Goal: Task Accomplishment & Management: Use online tool/utility

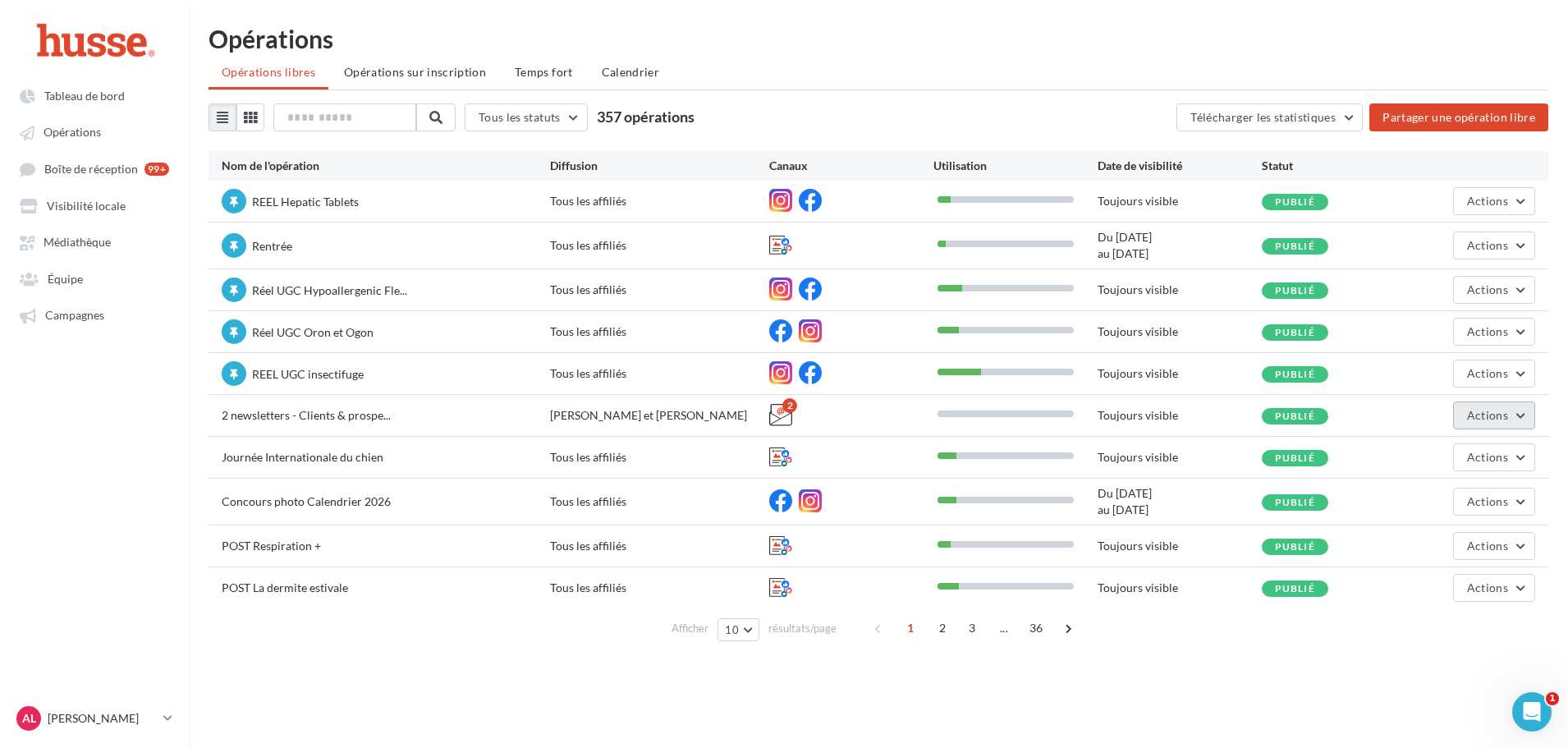
click at [1497, 416] on span "Actions" at bounding box center [1487, 414] width 41 height 14
click at [1435, 458] on button "Editer" at bounding box center [1453, 454] width 164 height 43
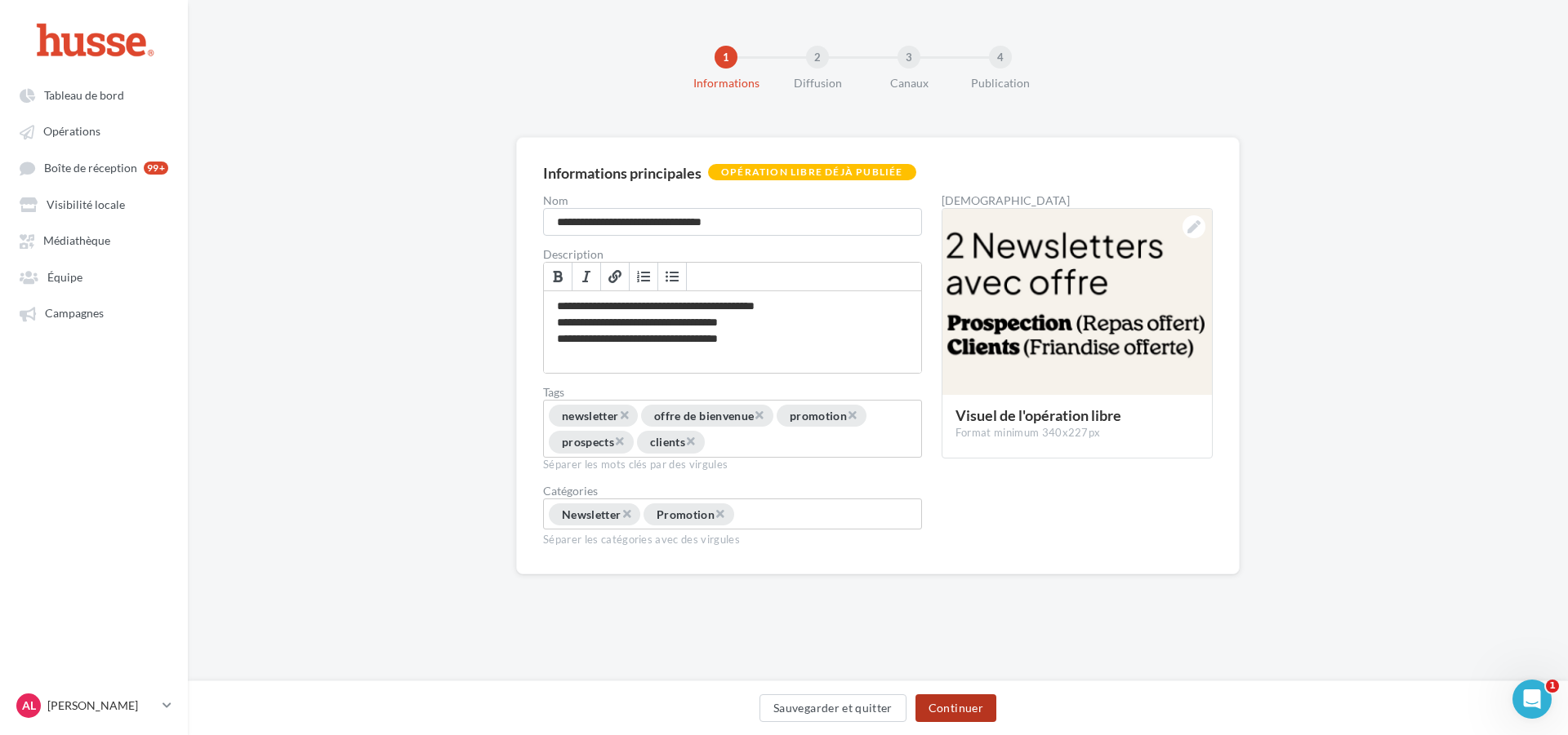
click at [968, 711] on button "Continuer" at bounding box center [955, 708] width 81 height 28
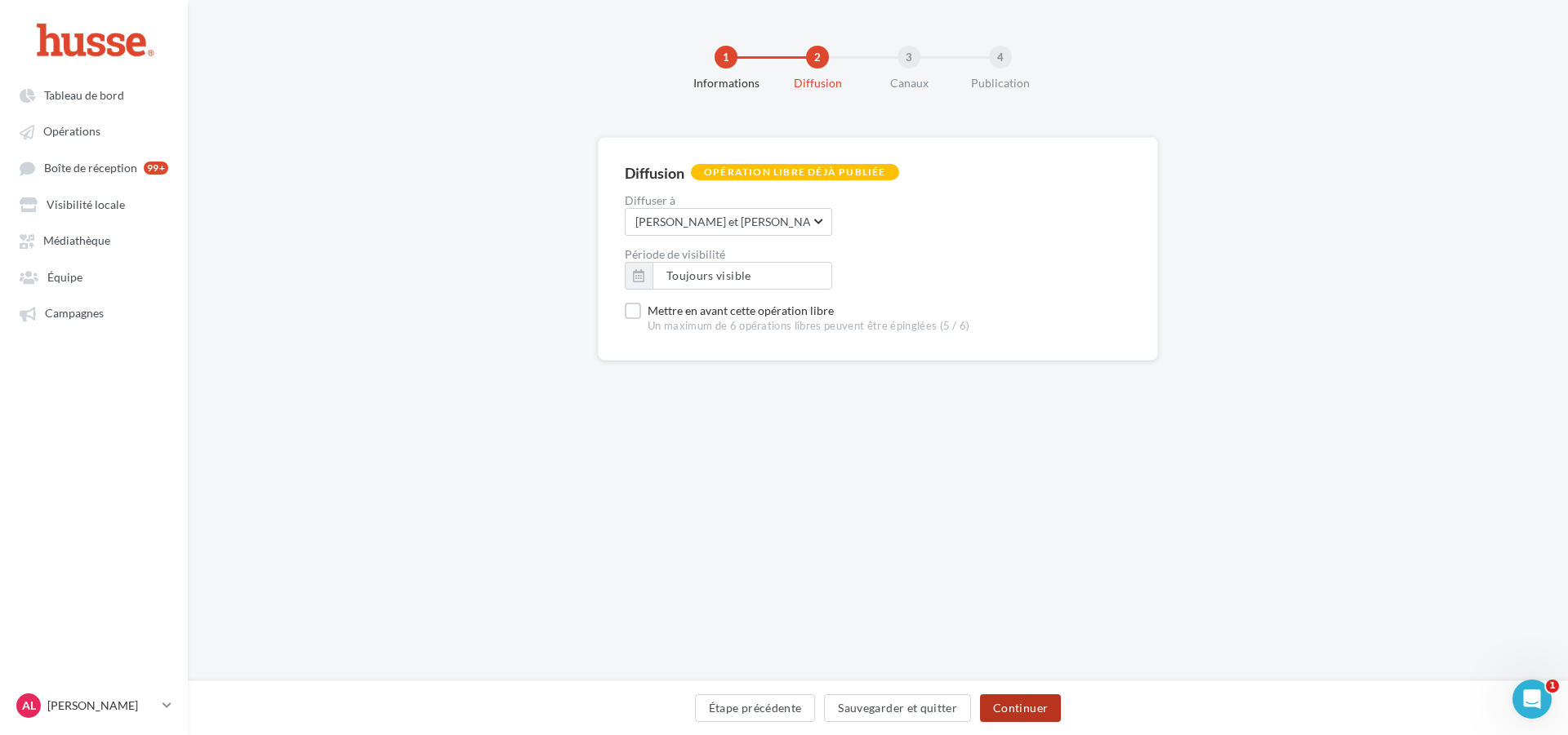
click at [1024, 711] on button "Continuer" at bounding box center [1019, 708] width 81 height 28
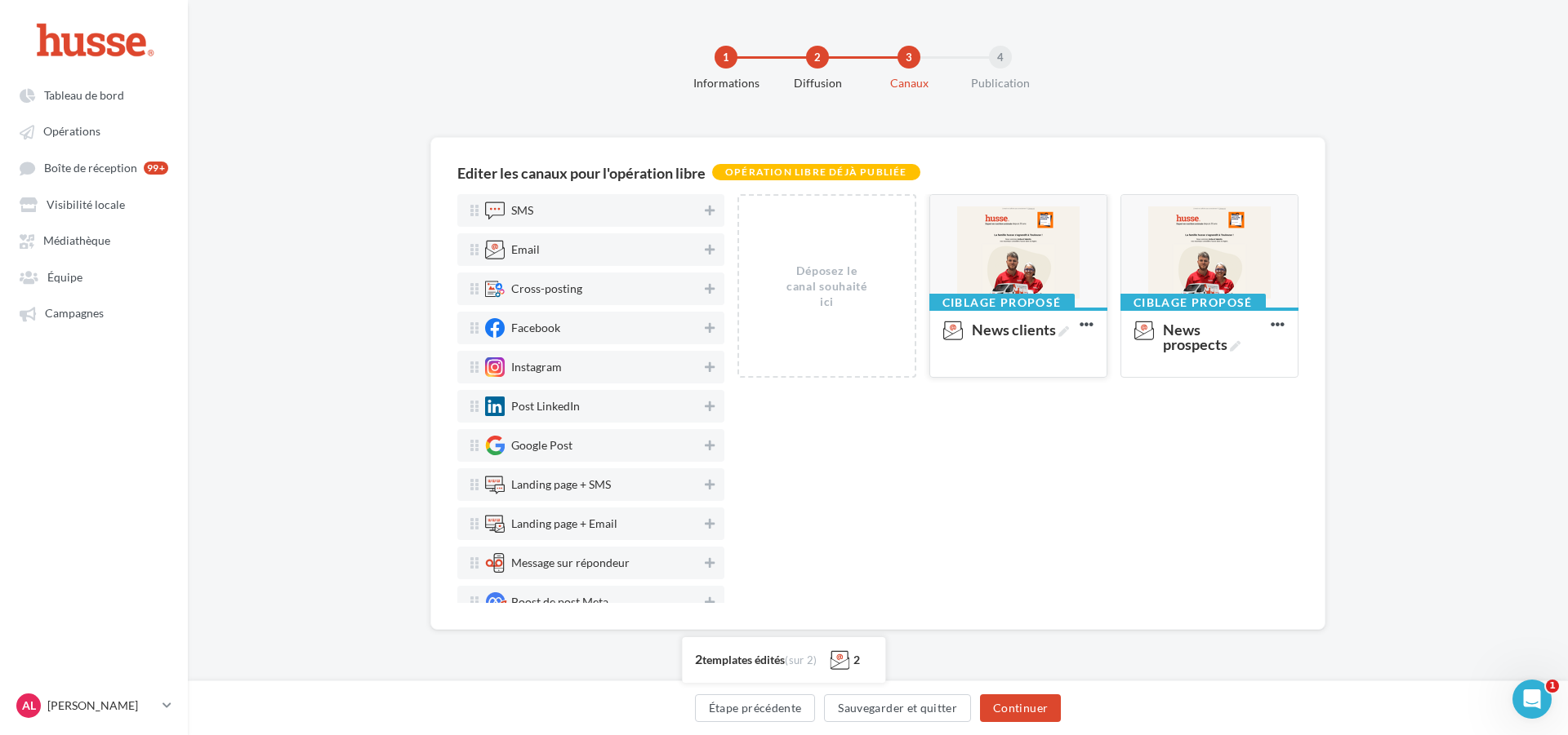
click at [1031, 252] on div at bounding box center [1018, 252] width 176 height 114
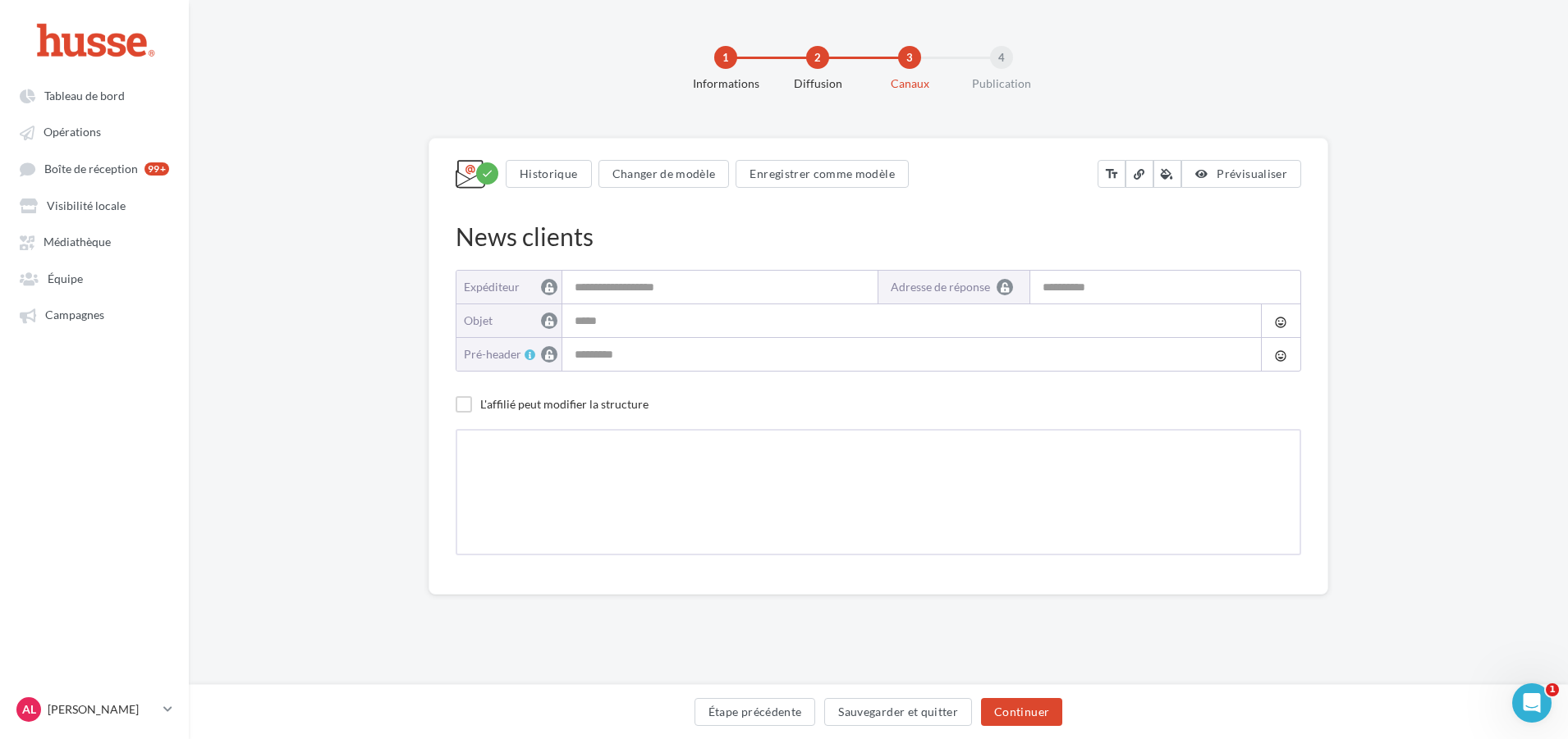
type input "**********"
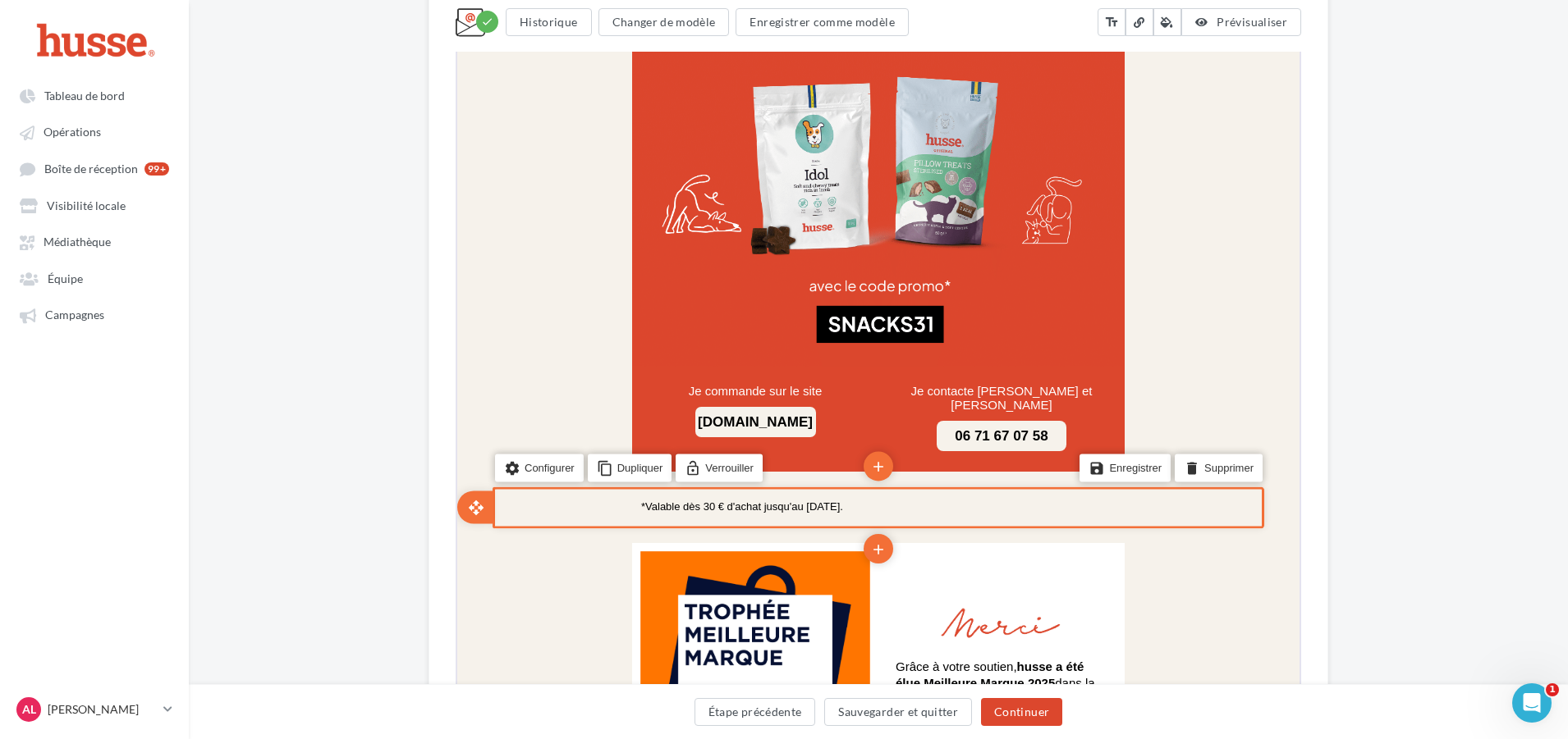
scroll to position [1395, 0]
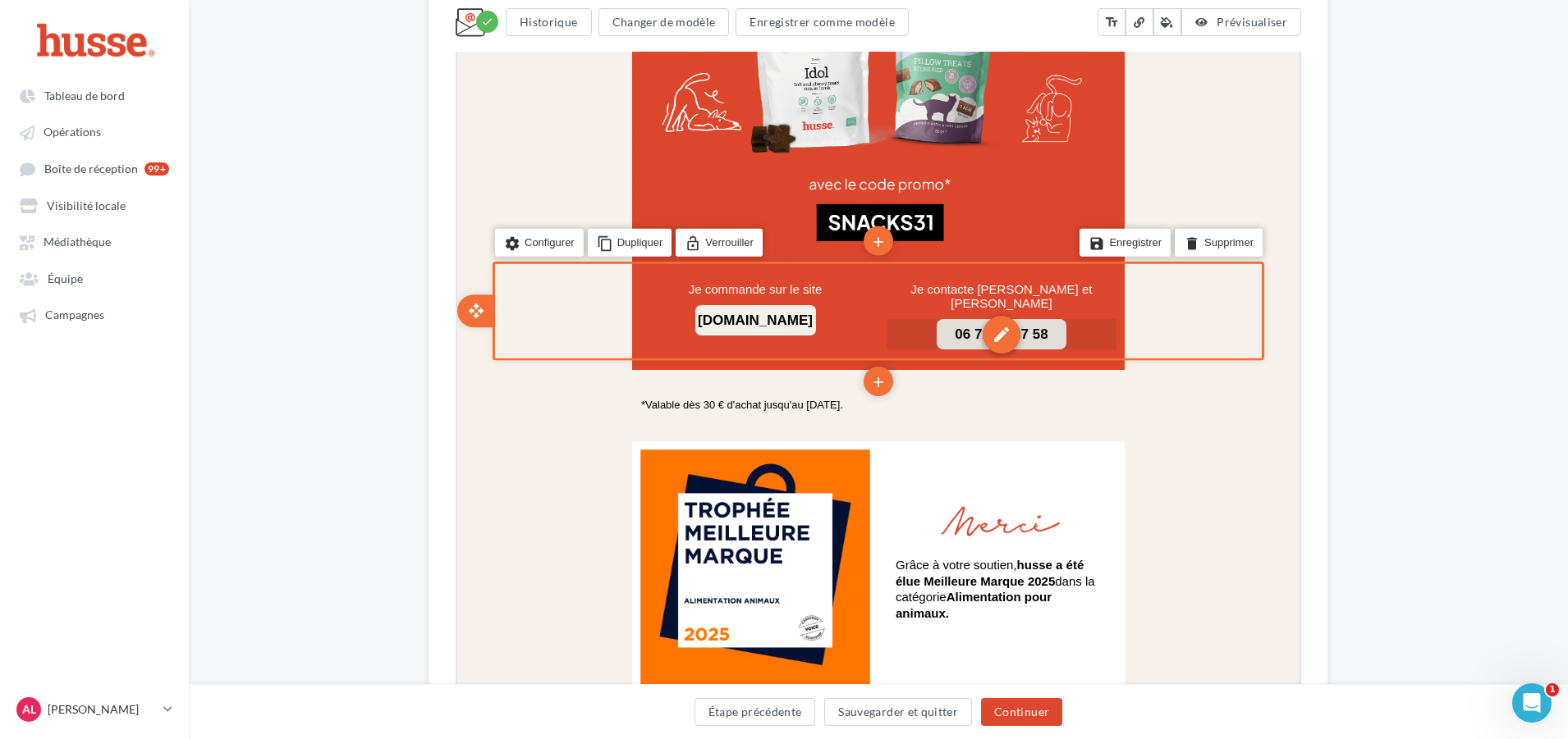
click at [1004, 314] on div "edit" at bounding box center [999, 333] width 37 height 37
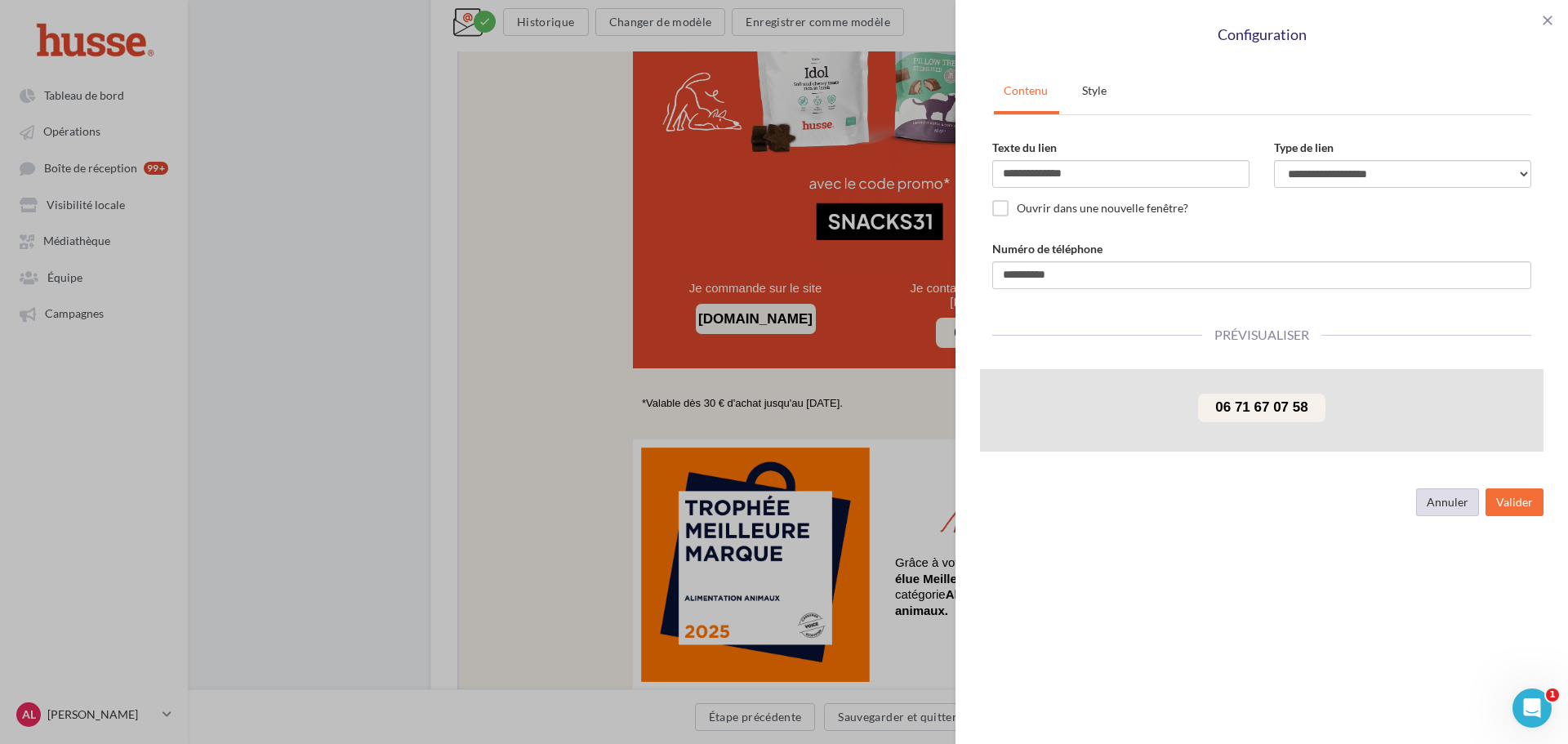
click at [1438, 498] on button "Annuler" at bounding box center [1446, 502] width 63 height 28
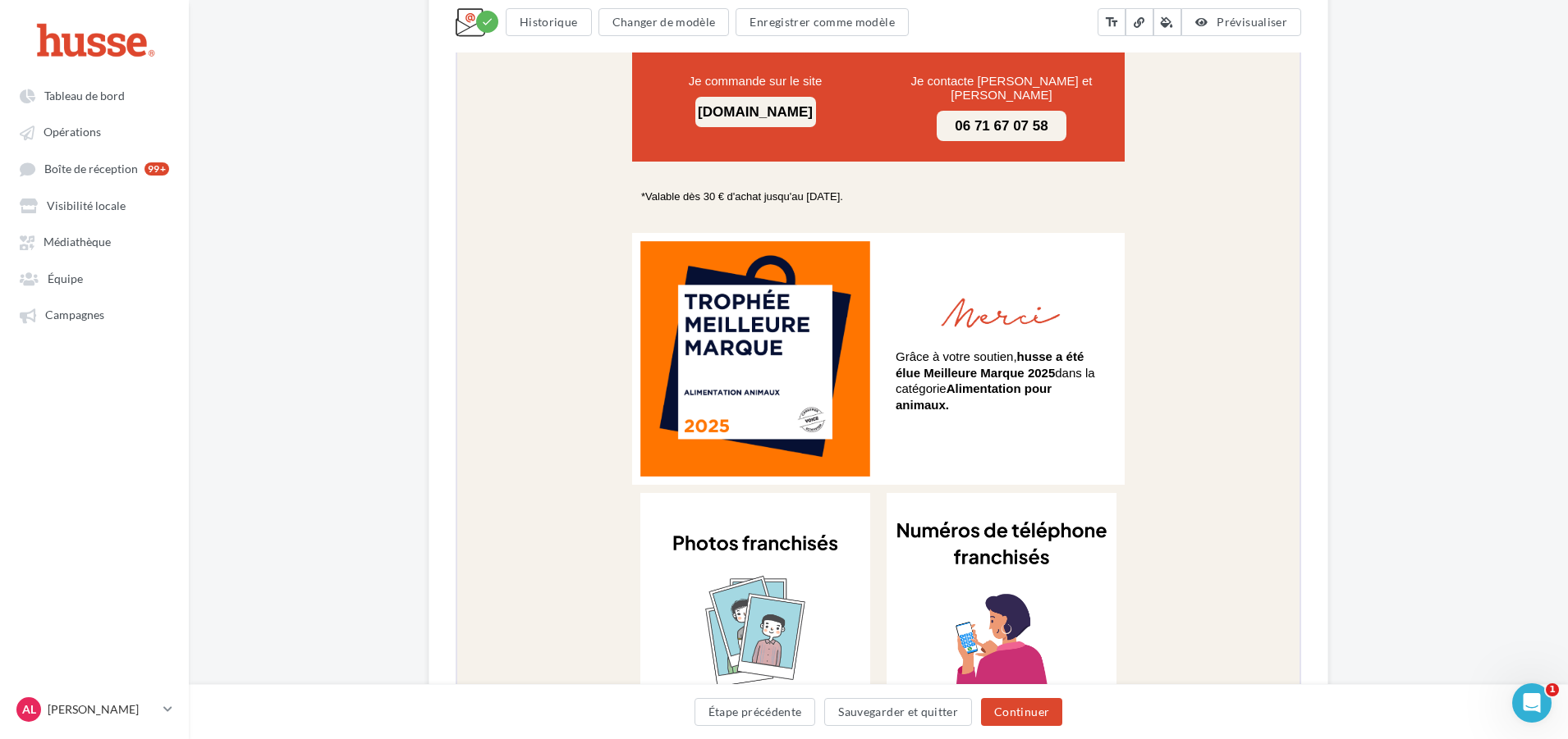
scroll to position [1723, 0]
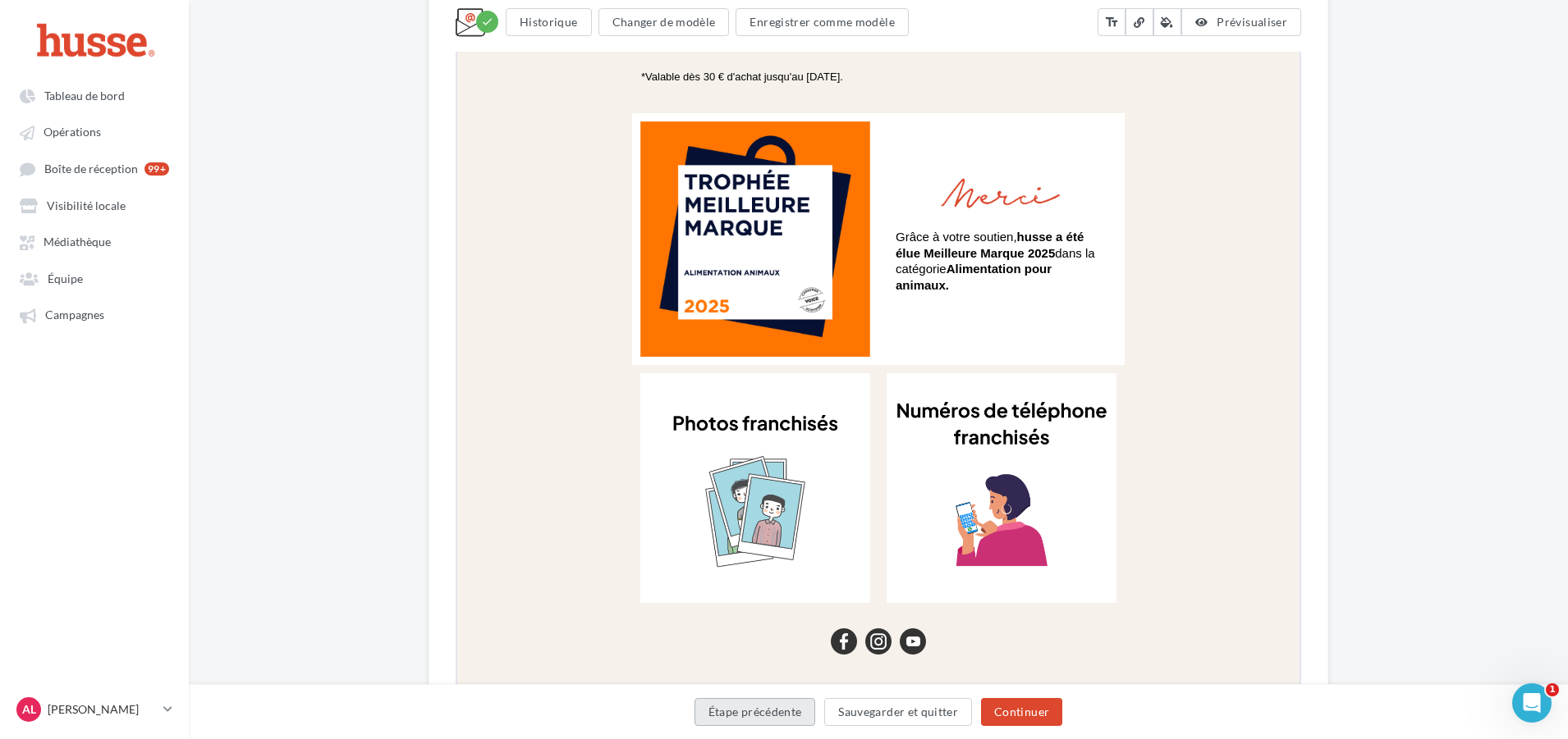
click at [754, 716] on button "Étape précédente" at bounding box center [755, 712] width 121 height 28
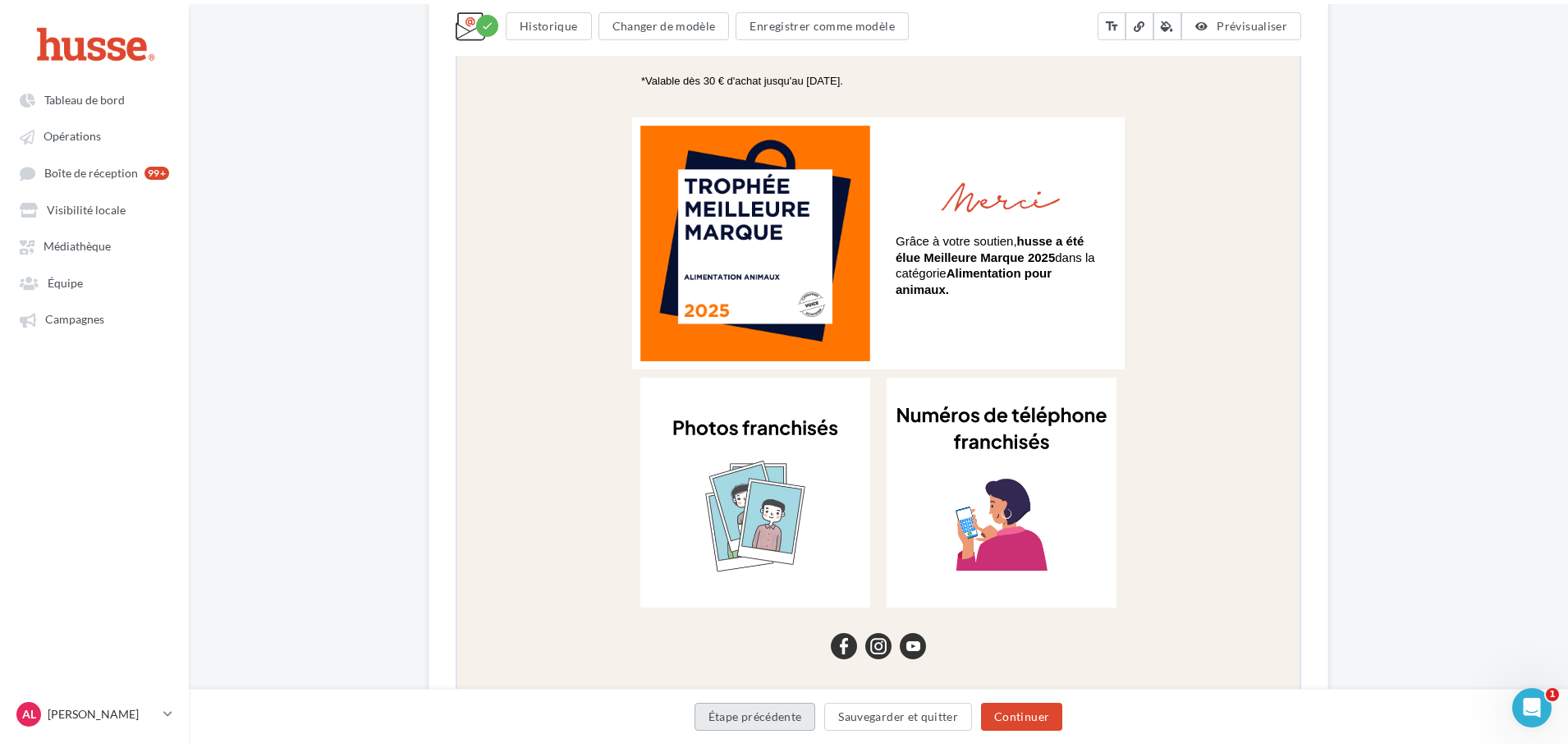
scroll to position [0, 0]
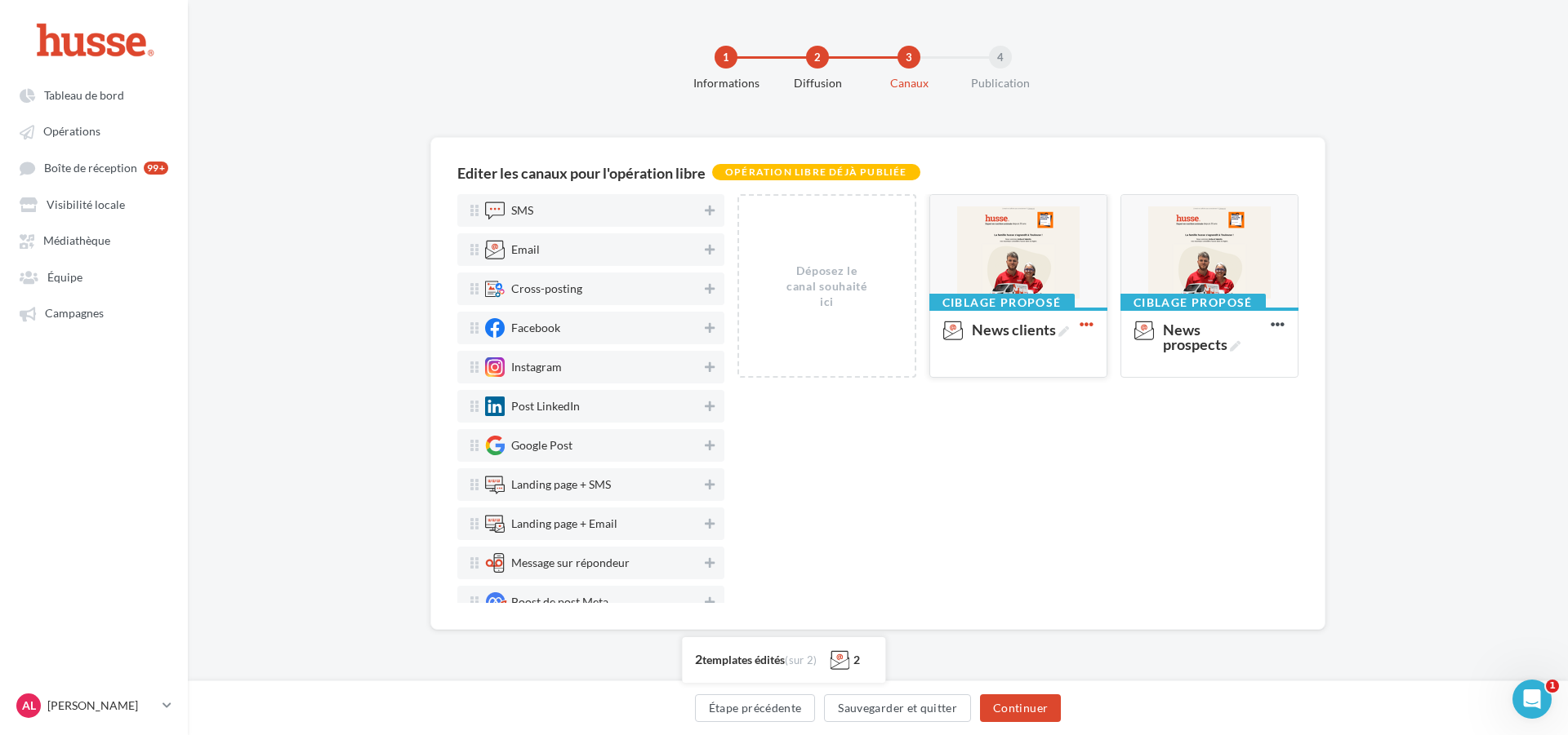
click at [1084, 326] on icon at bounding box center [1086, 324] width 40 height 40
click at [1095, 439] on button "Test" at bounding box center [1162, 444] width 170 height 42
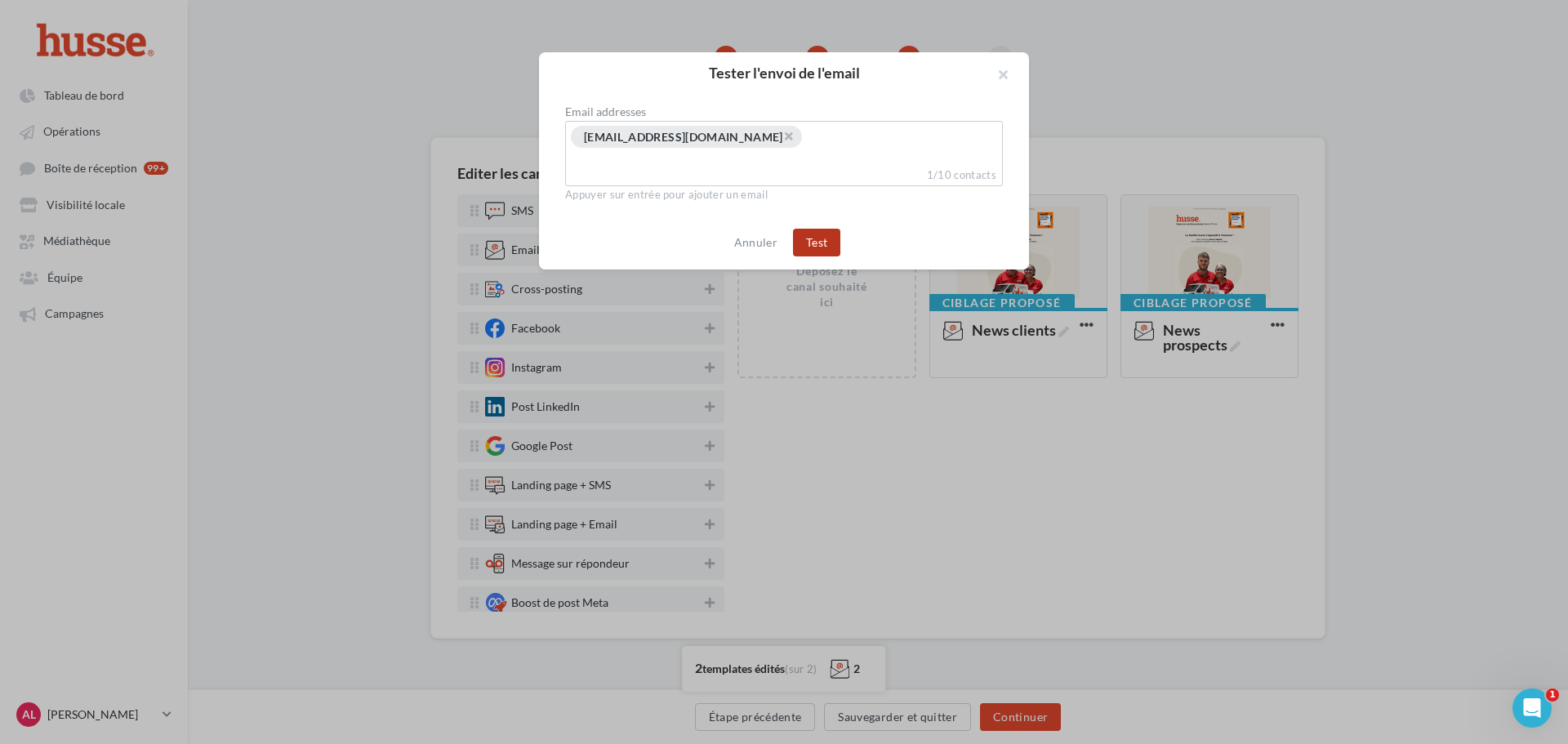
click at [830, 239] on button "Test" at bounding box center [816, 242] width 47 height 28
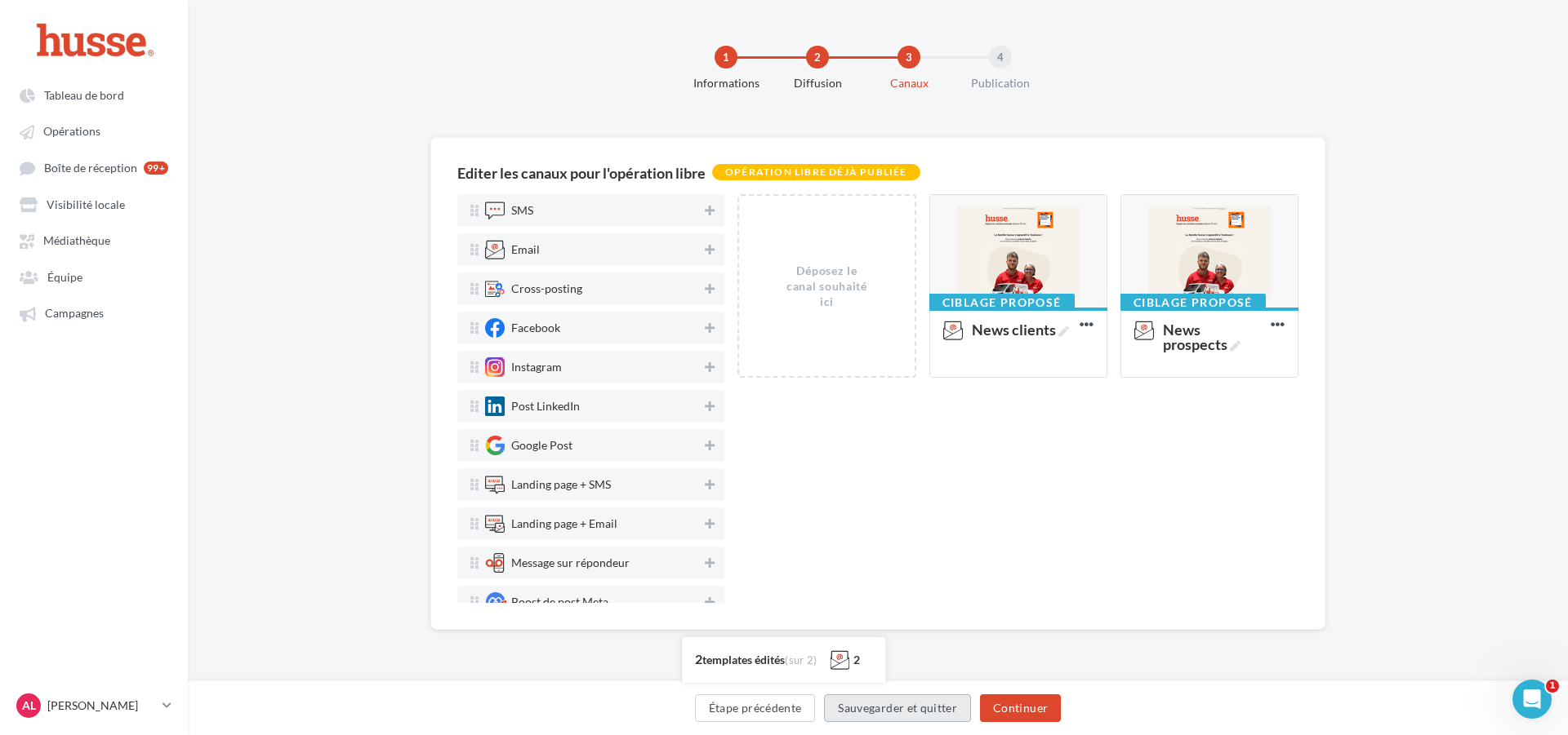
drag, startPoint x: 933, startPoint y: 709, endPoint x: 930, endPoint y: 699, distance: 10.4
click at [933, 709] on button "Sauvegarder et quitter" at bounding box center [898, 708] width 147 height 28
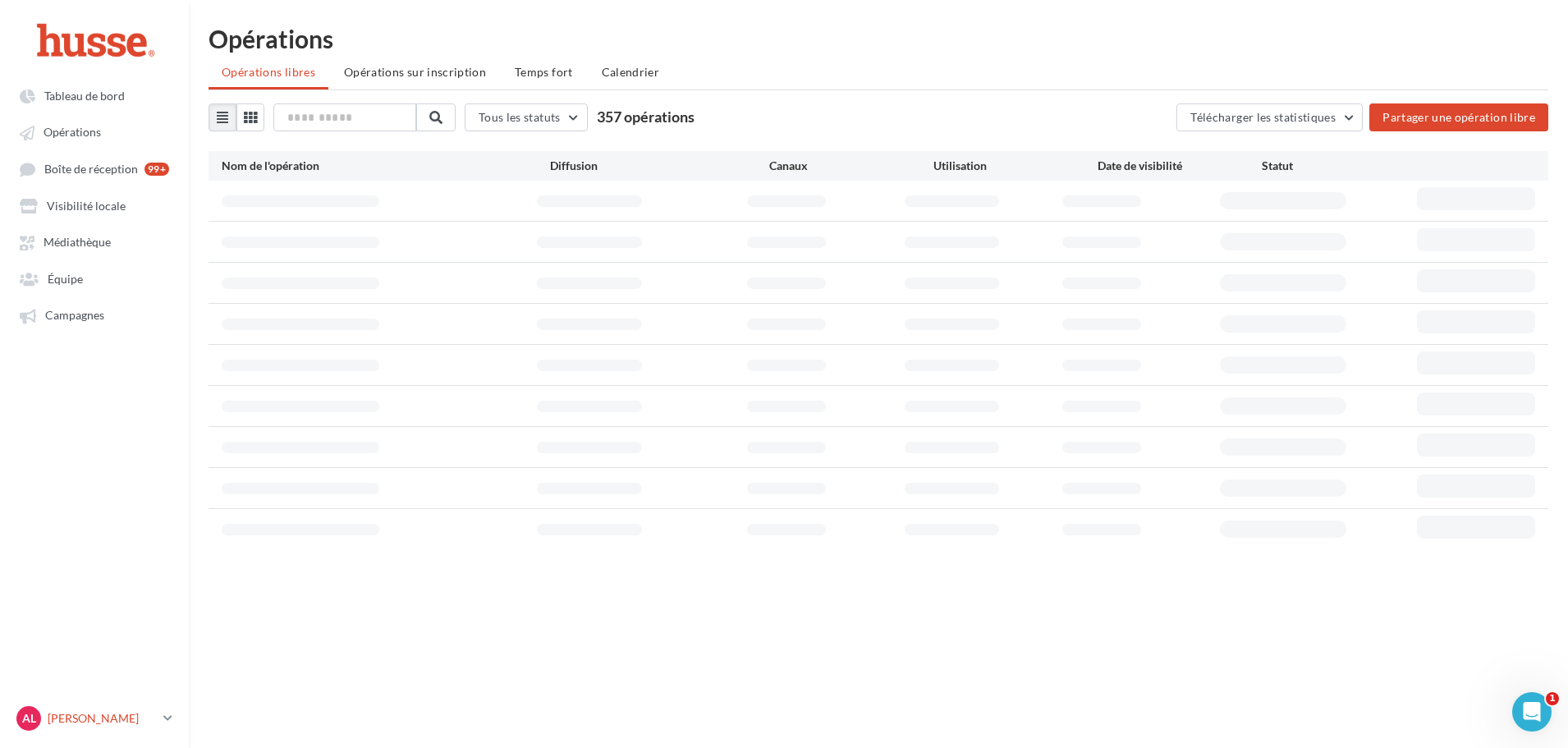
click at [164, 712] on icon at bounding box center [168, 718] width 9 height 14
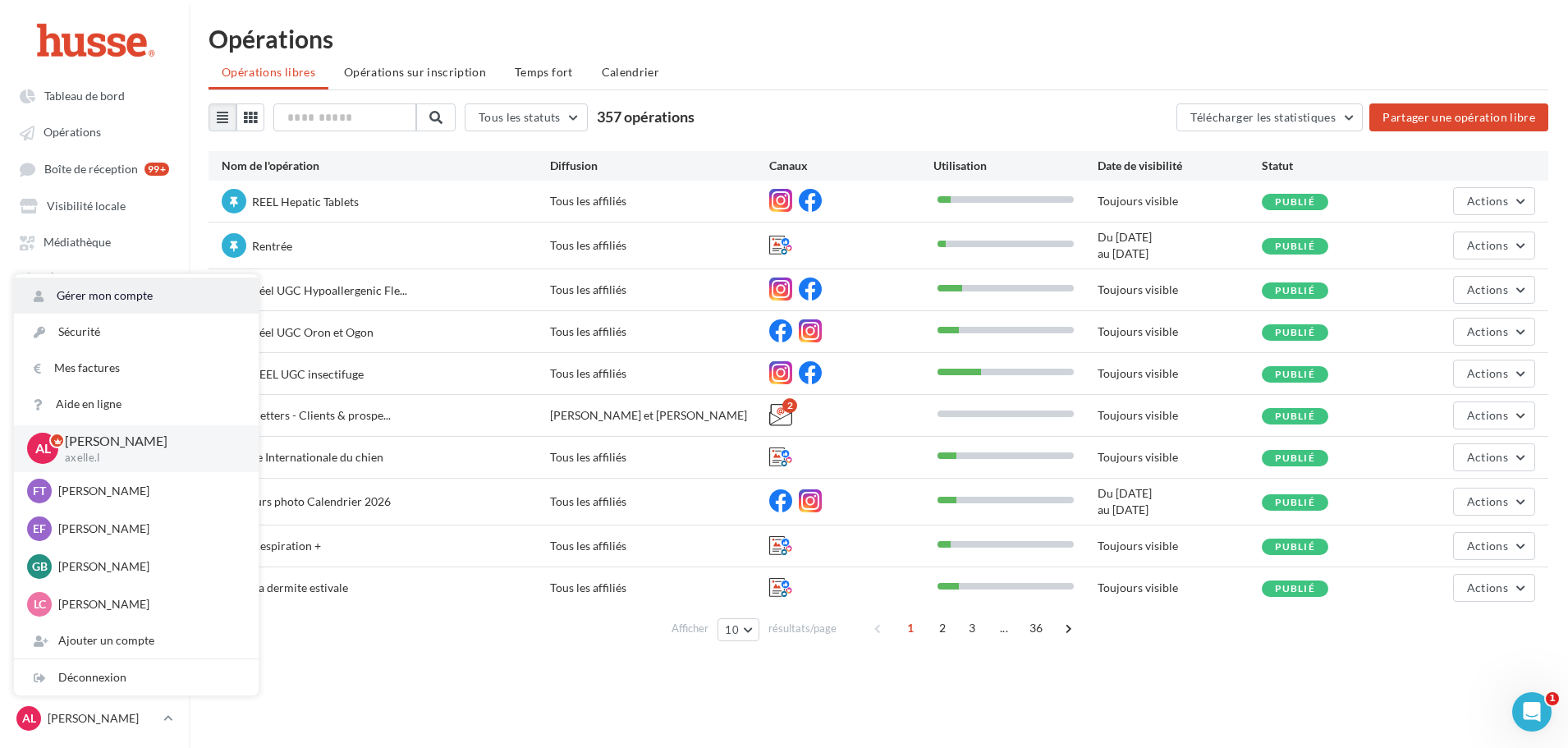
click at [131, 299] on link "Gérer mon compte" at bounding box center [136, 296] width 244 height 36
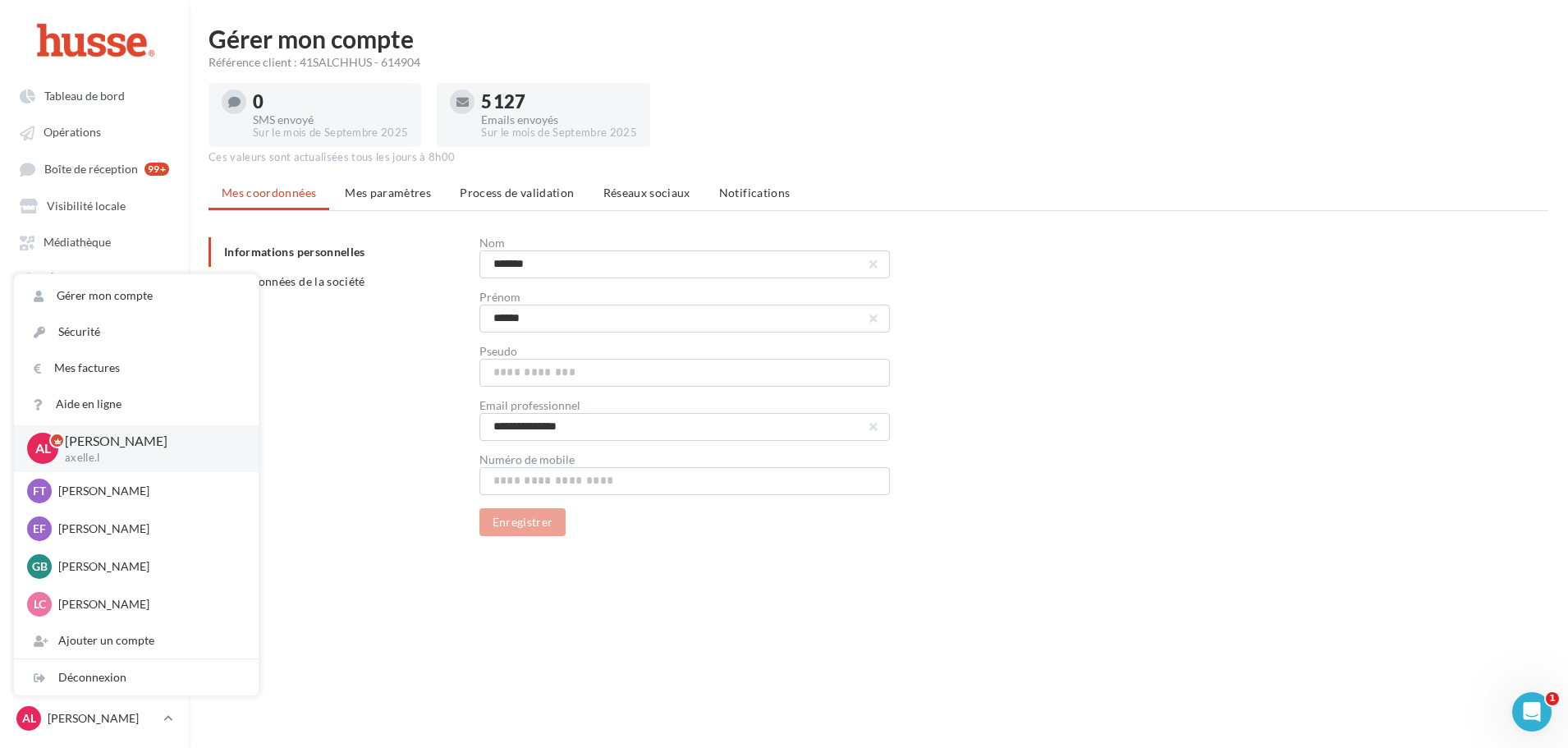
drag, startPoint x: 653, startPoint y: 185, endPoint x: 652, endPoint y: 203, distance: 18.0
click at [653, 185] on span "Réseaux sociaux" at bounding box center [646, 192] width 87 height 14
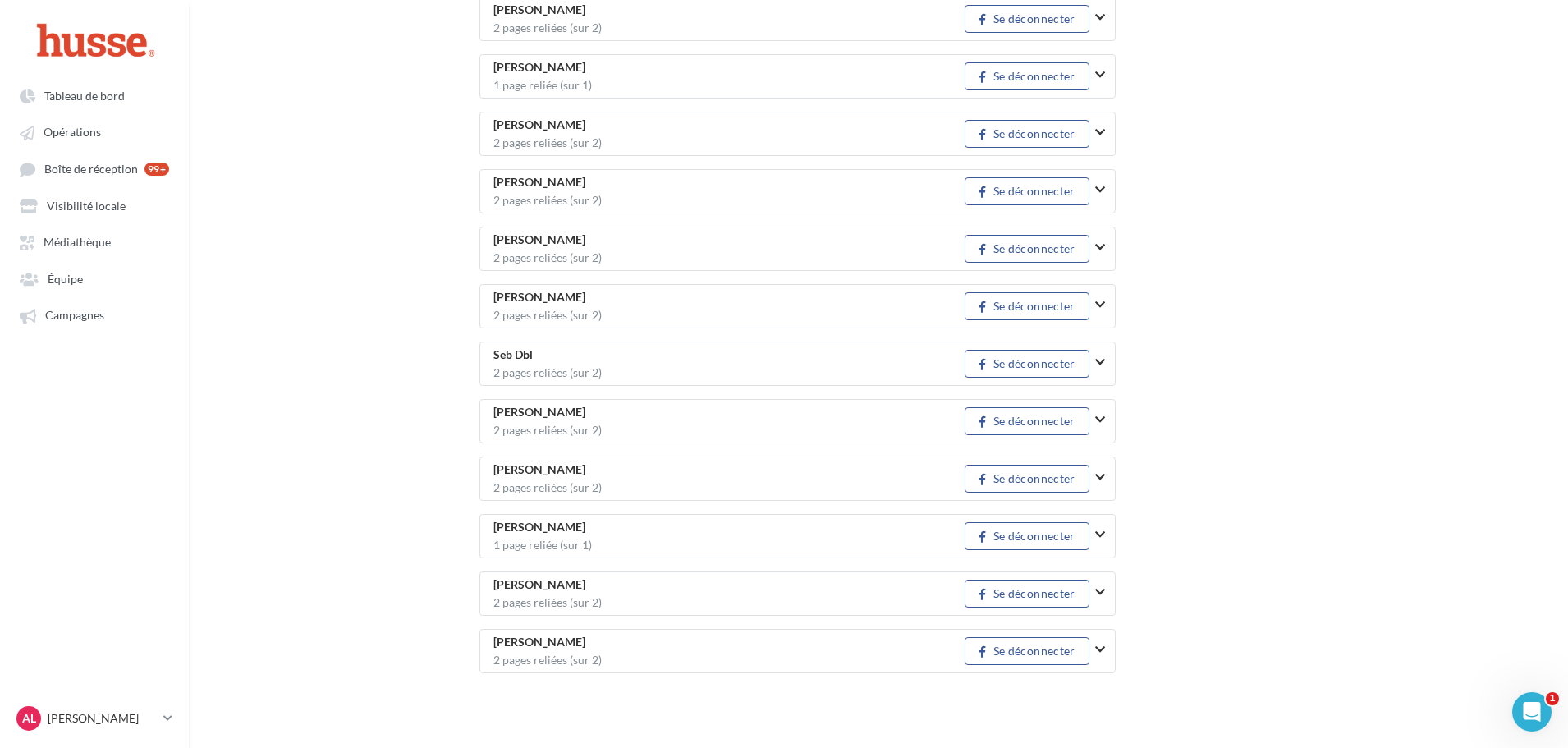
scroll to position [2238, 0]
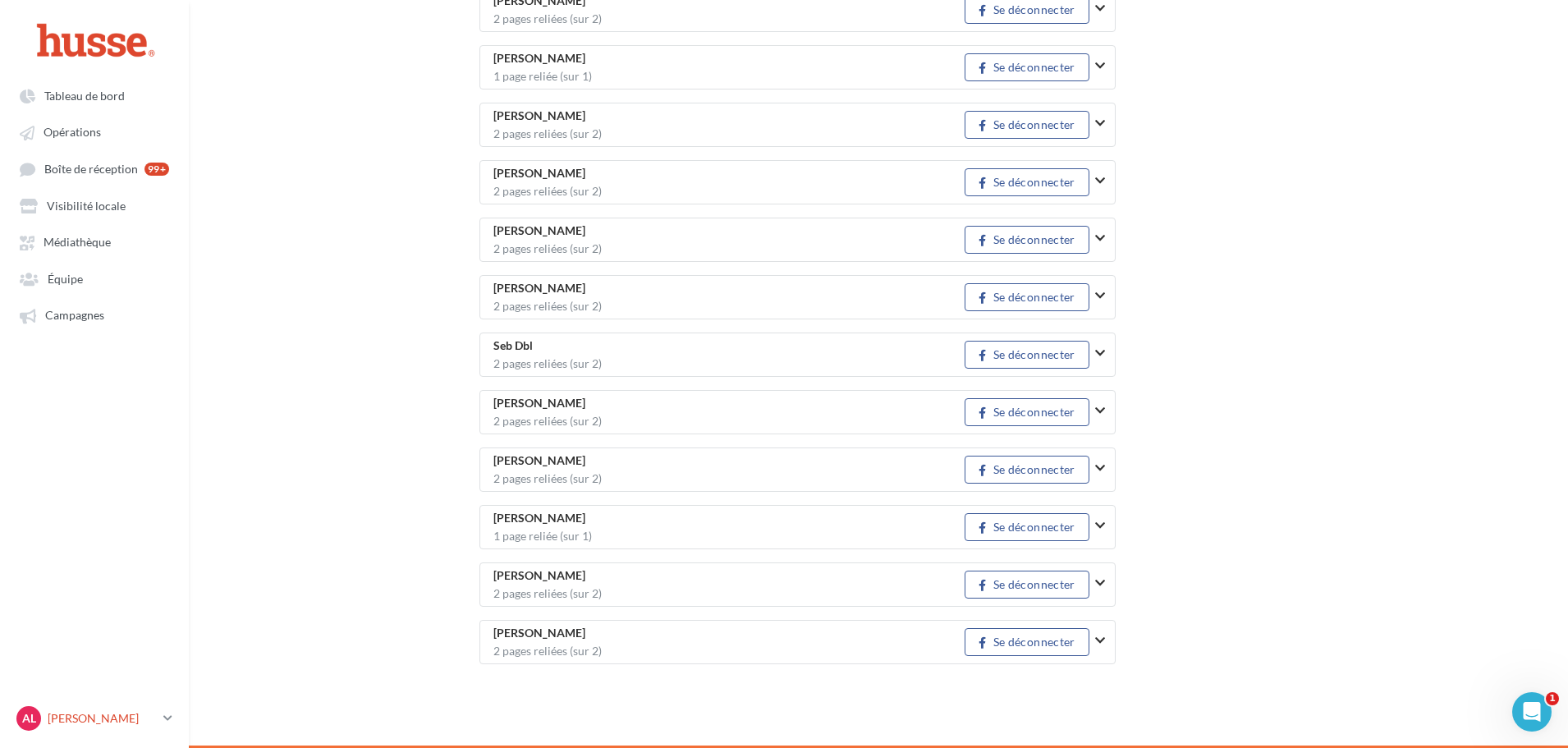
drag, startPoint x: 145, startPoint y: 727, endPoint x: 134, endPoint y: 718, distance: 14.2
click at [145, 727] on div "AL Axelle Lavigne axelle.l" at bounding box center [87, 718] width 140 height 25
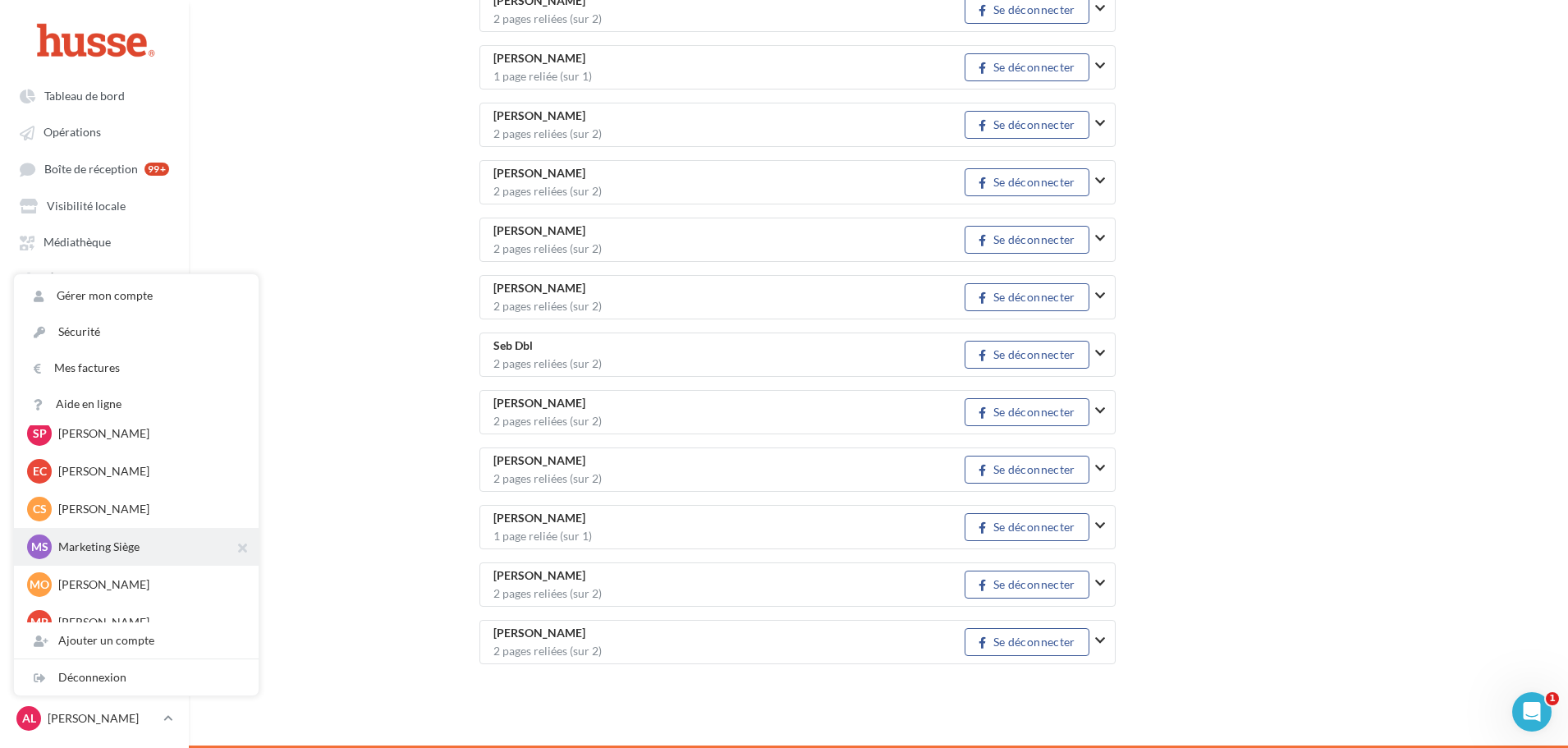
scroll to position [1379, 0]
click at [104, 543] on p "Marketing Siège" at bounding box center [149, 548] width 181 height 16
